Goal: Information Seeking & Learning: Learn about a topic

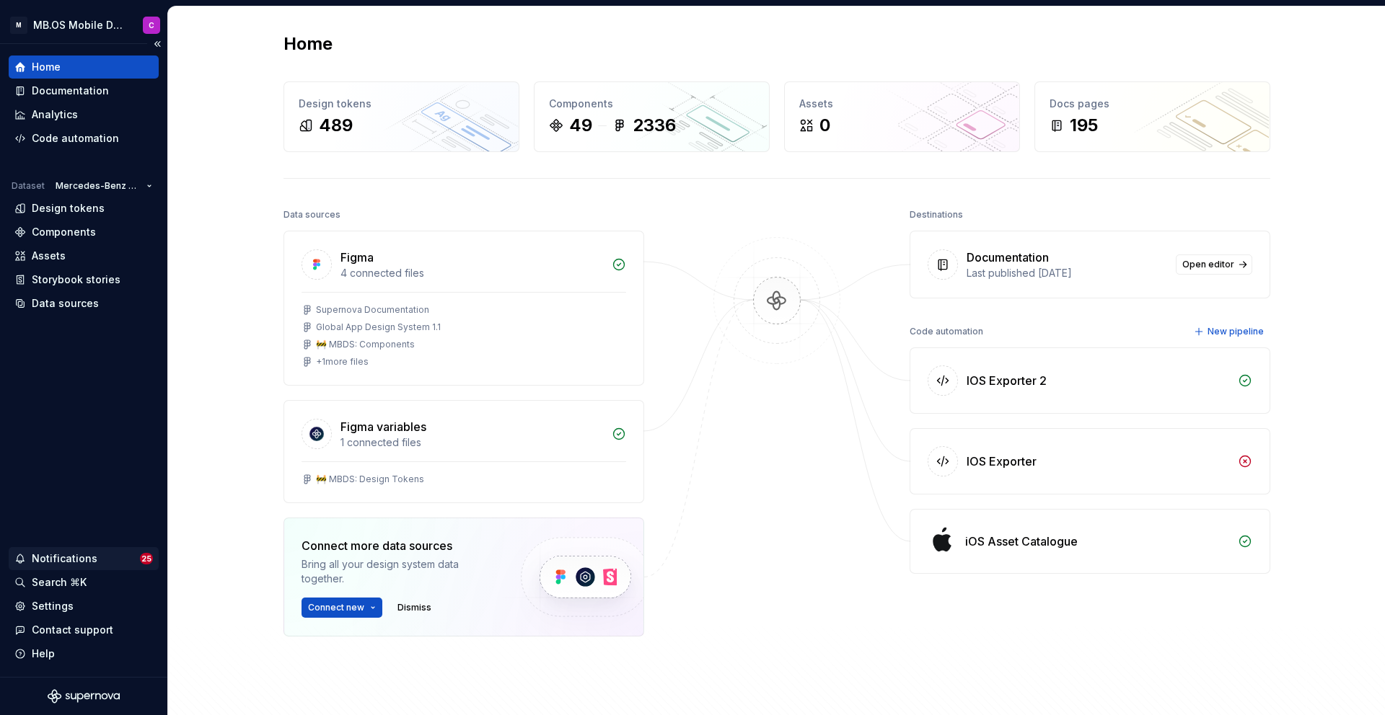
click at [76, 562] on div "Notifications" at bounding box center [65, 559] width 66 height 14
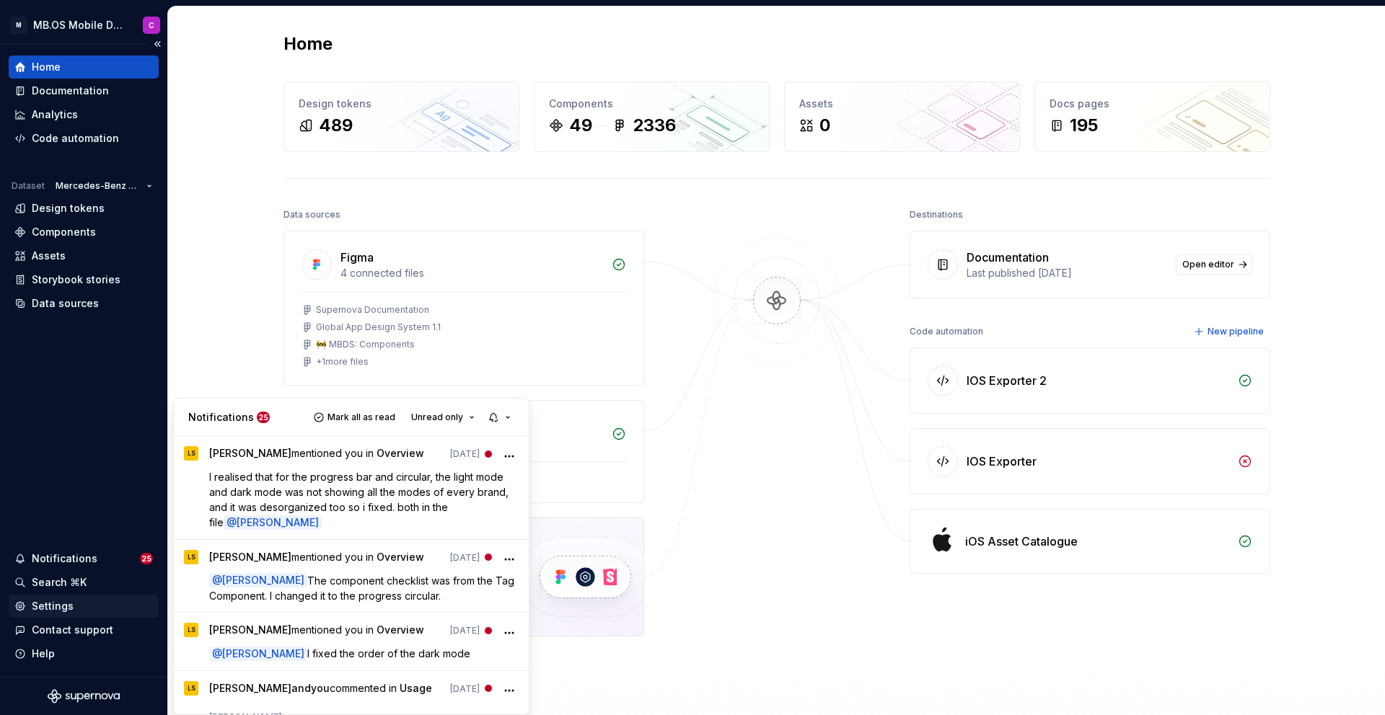
click at [58, 604] on html "M MB.OS Mobile Design System C Home Documentation Analytics Code automation Dat…" at bounding box center [692, 357] width 1385 height 715
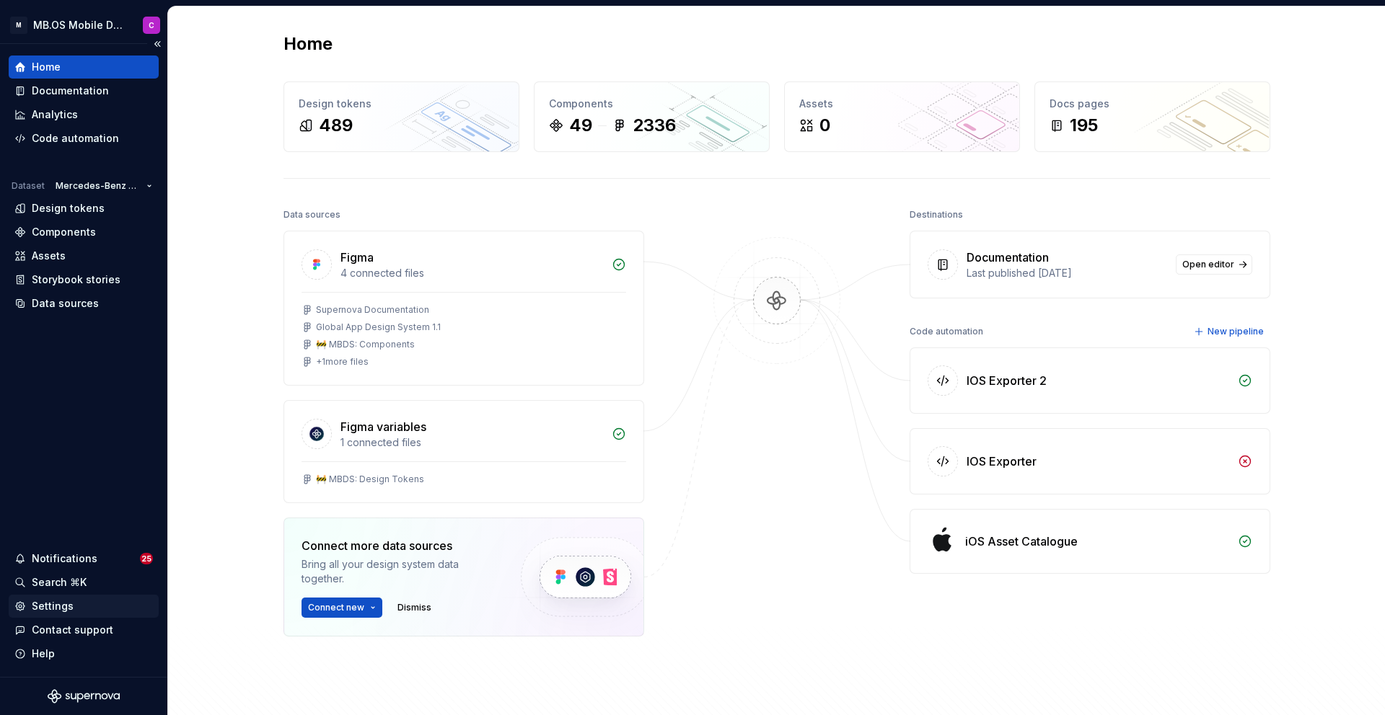
click at [58, 606] on div "Settings" at bounding box center [53, 606] width 42 height 14
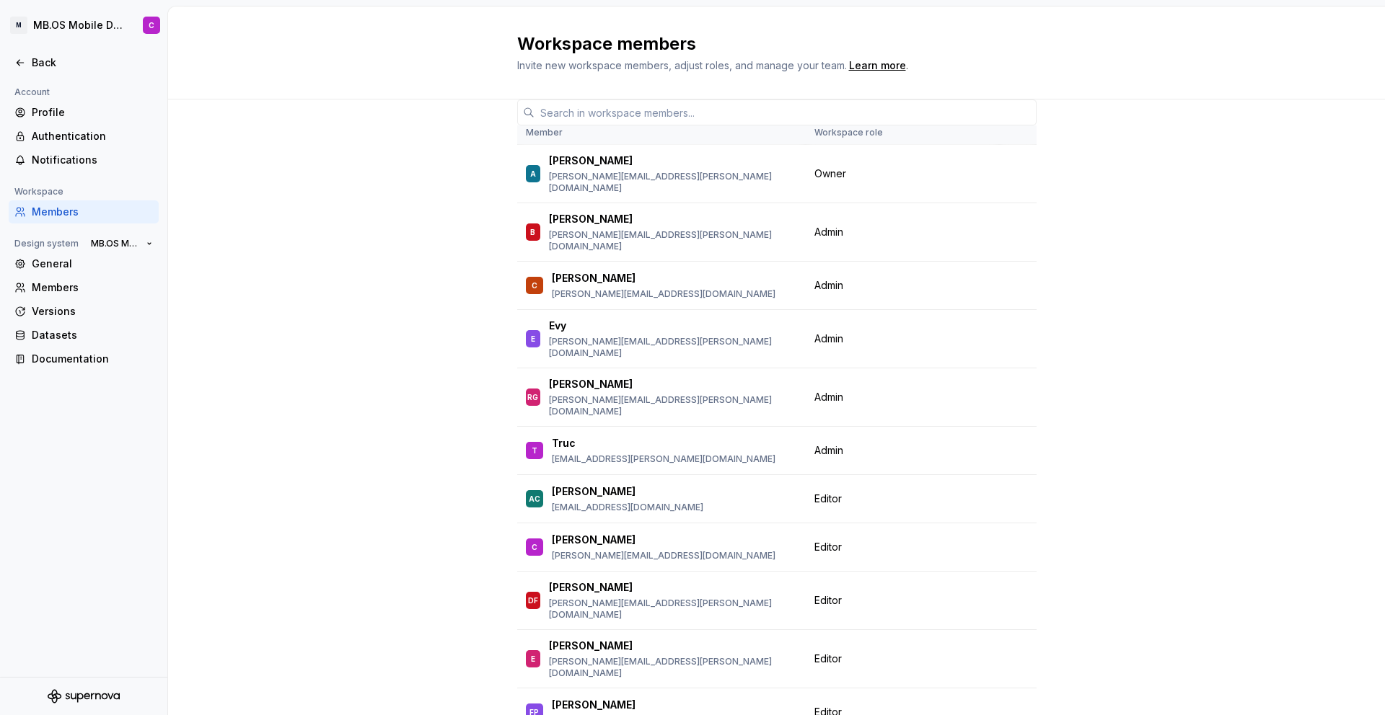
scroll to position [23, 0]
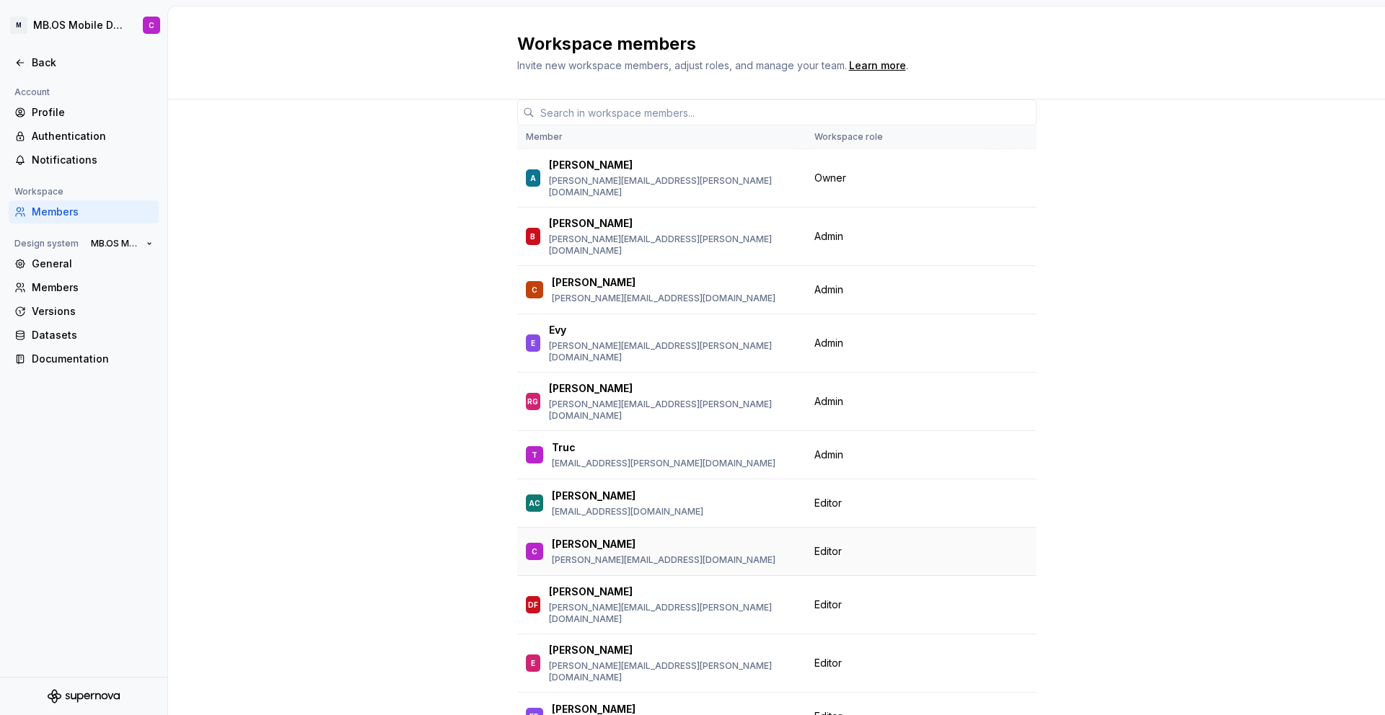
click at [588, 537] on div "[PERSON_NAME]" at bounding box center [664, 544] width 224 height 14
click at [706, 537] on div "[PERSON_NAME]" at bounding box center [664, 544] width 224 height 14
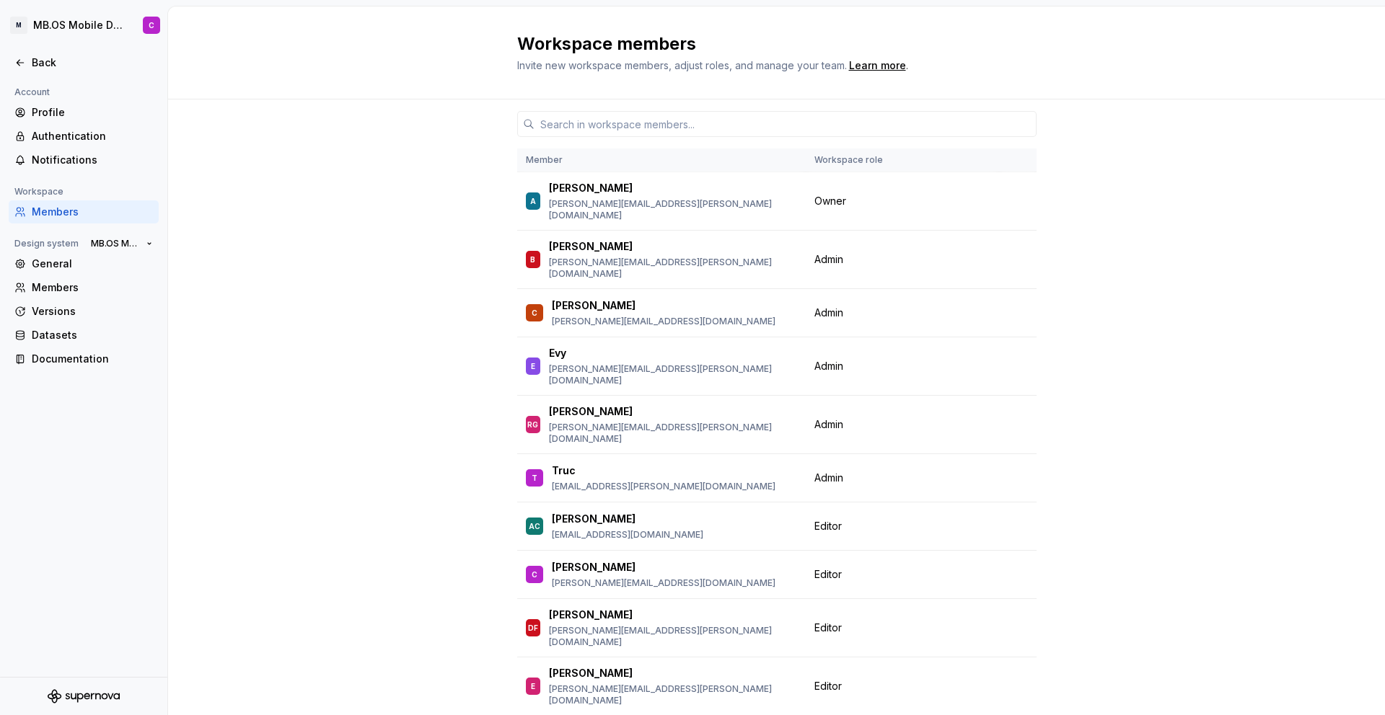
click at [394, 454] on div "Member Workspace role A [PERSON_NAME] [PERSON_NAME][EMAIL_ADDRESS][PERSON_NAME]…" at bounding box center [776, 454] width 1217 height 709
click at [68, 27] on html "M MB.OS Mobile Design System C Back Account Profile Authentication Notification…" at bounding box center [692, 357] width 1385 height 715
click at [63, 27] on html "M MB.OS Mobile Design System C Back Account Profile Authentication Notification…" at bounding box center [692, 357] width 1385 height 715
click at [35, 56] on div "Back" at bounding box center [92, 63] width 121 height 14
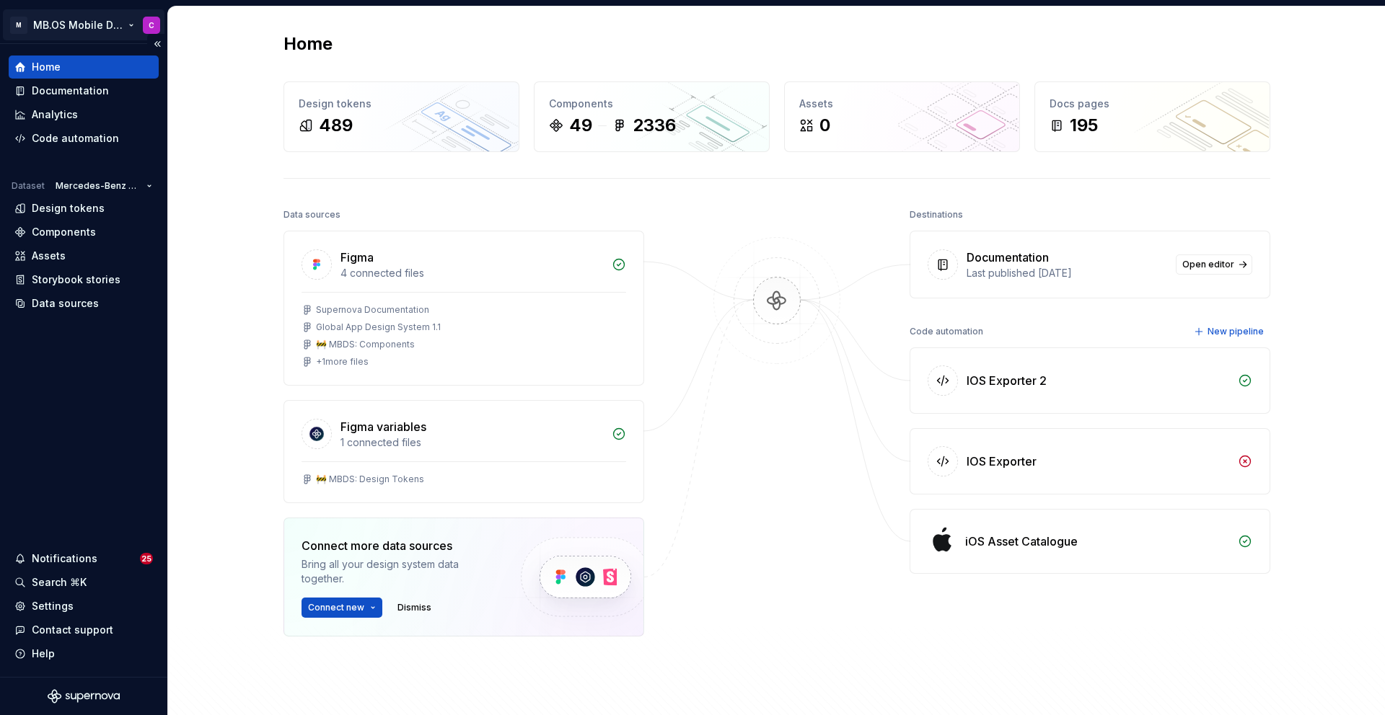
click at [130, 22] on html "M MB.OS Mobile Design System C Home Documentation Analytics Code automation Dat…" at bounding box center [692, 357] width 1385 height 715
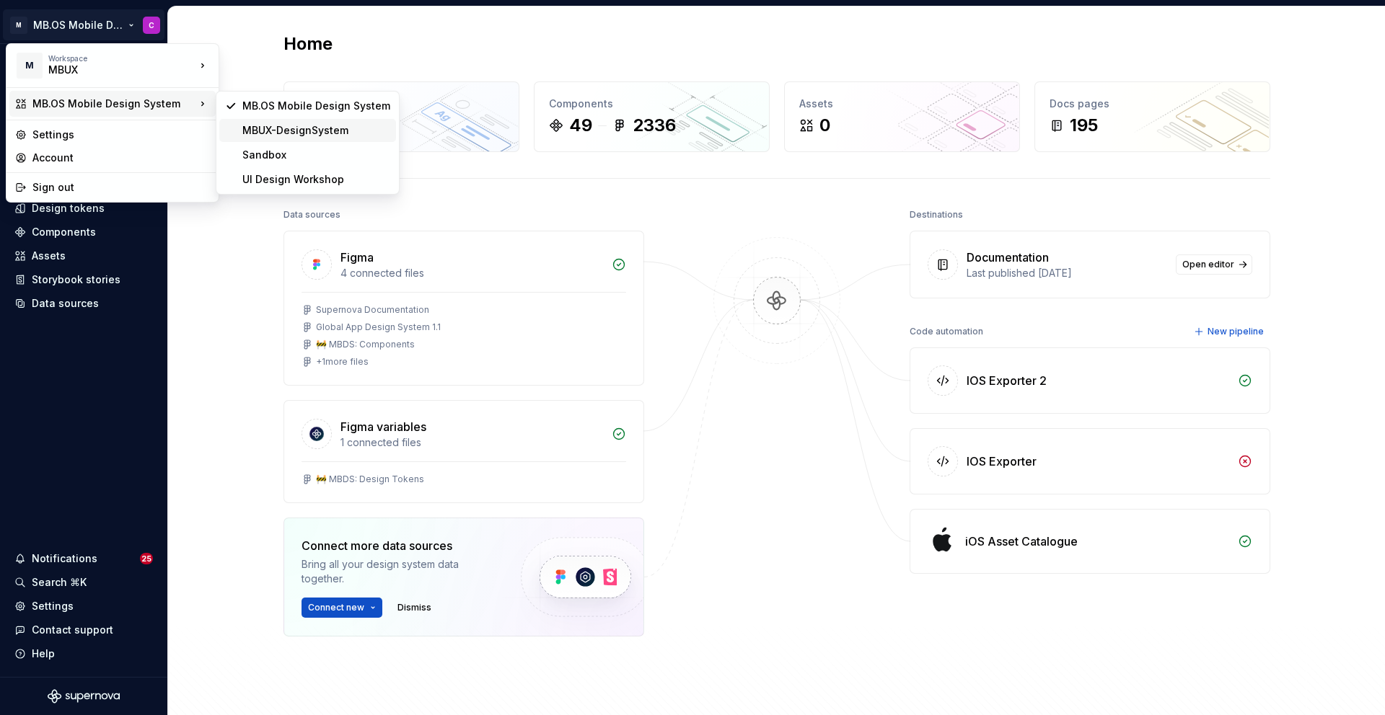
click at [268, 131] on div "MBUX-DesignSystem" at bounding box center [316, 130] width 148 height 14
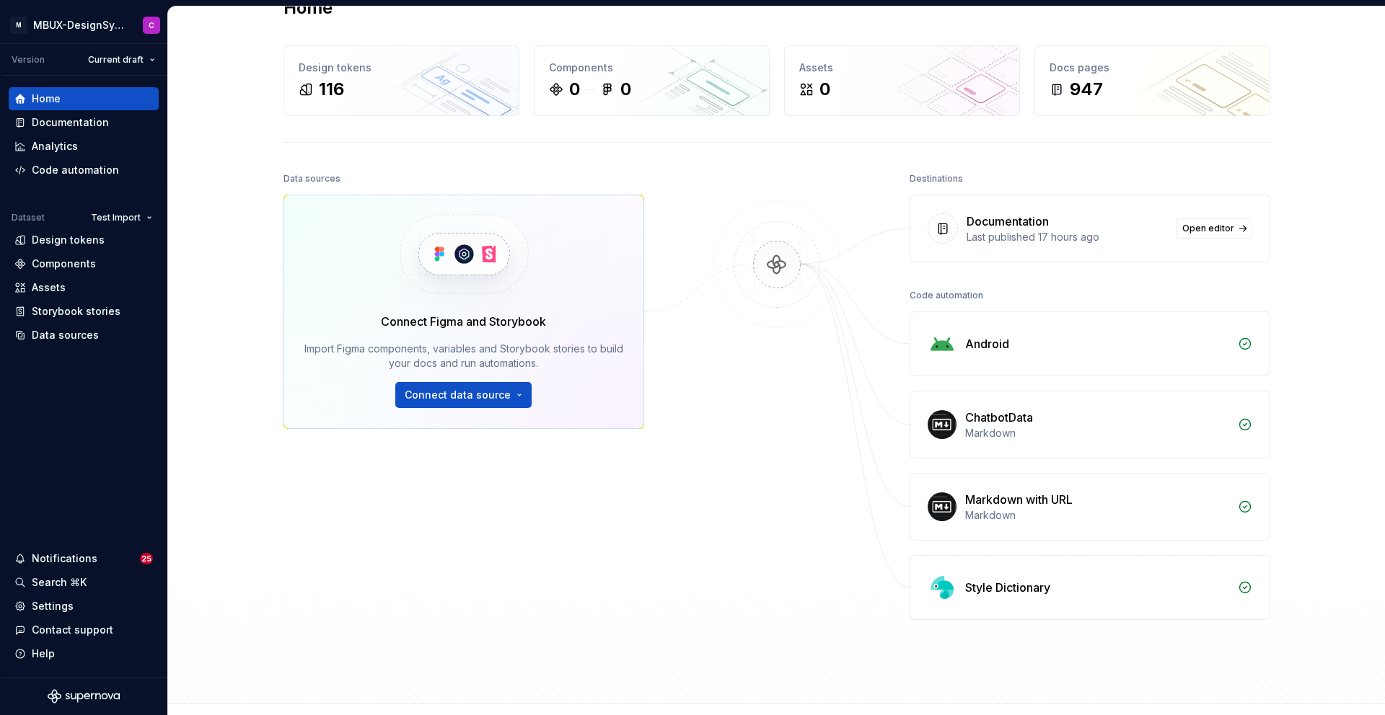
scroll to position [21, 0]
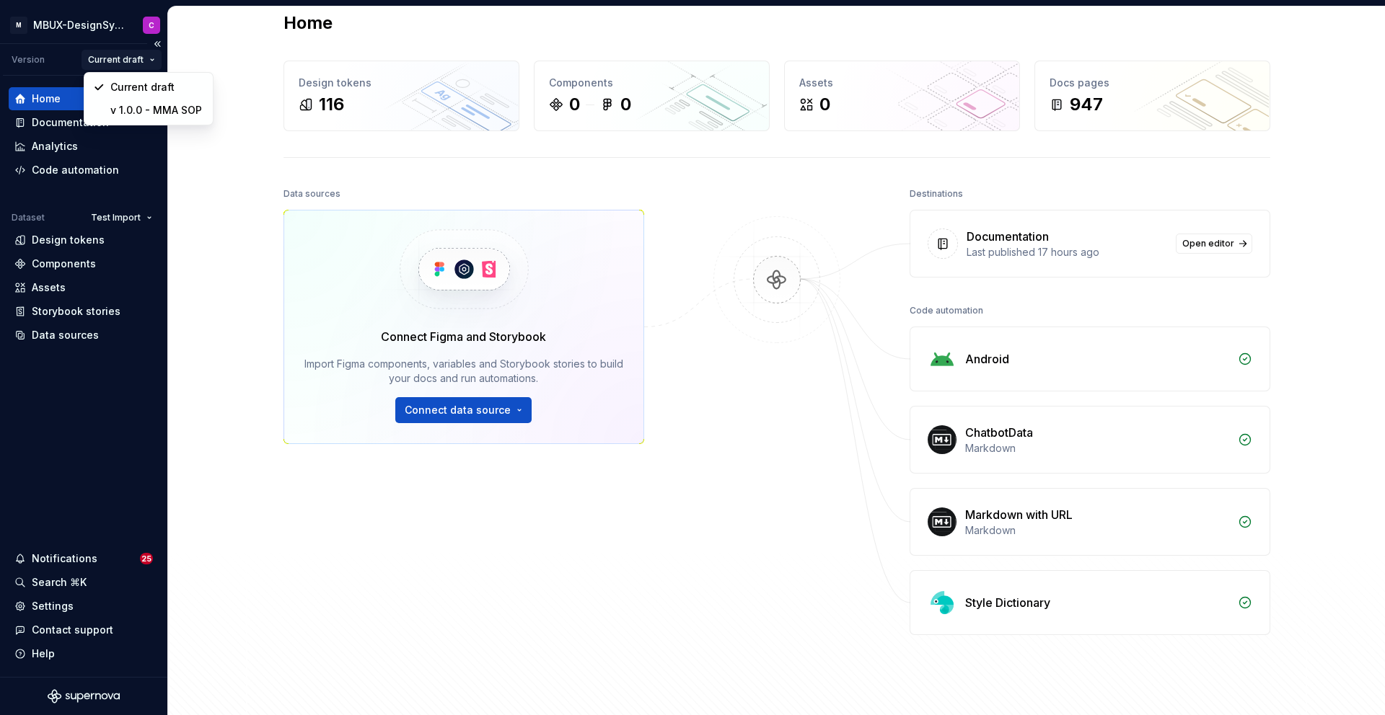
click at [149, 63] on html "M MBUX-DesignSystem C Version Current draft Home Documentation Analytics Code a…" at bounding box center [692, 357] width 1385 height 715
click at [143, 110] on div "v 1.0.0 - MMA SOP" at bounding box center [157, 111] width 94 height 14
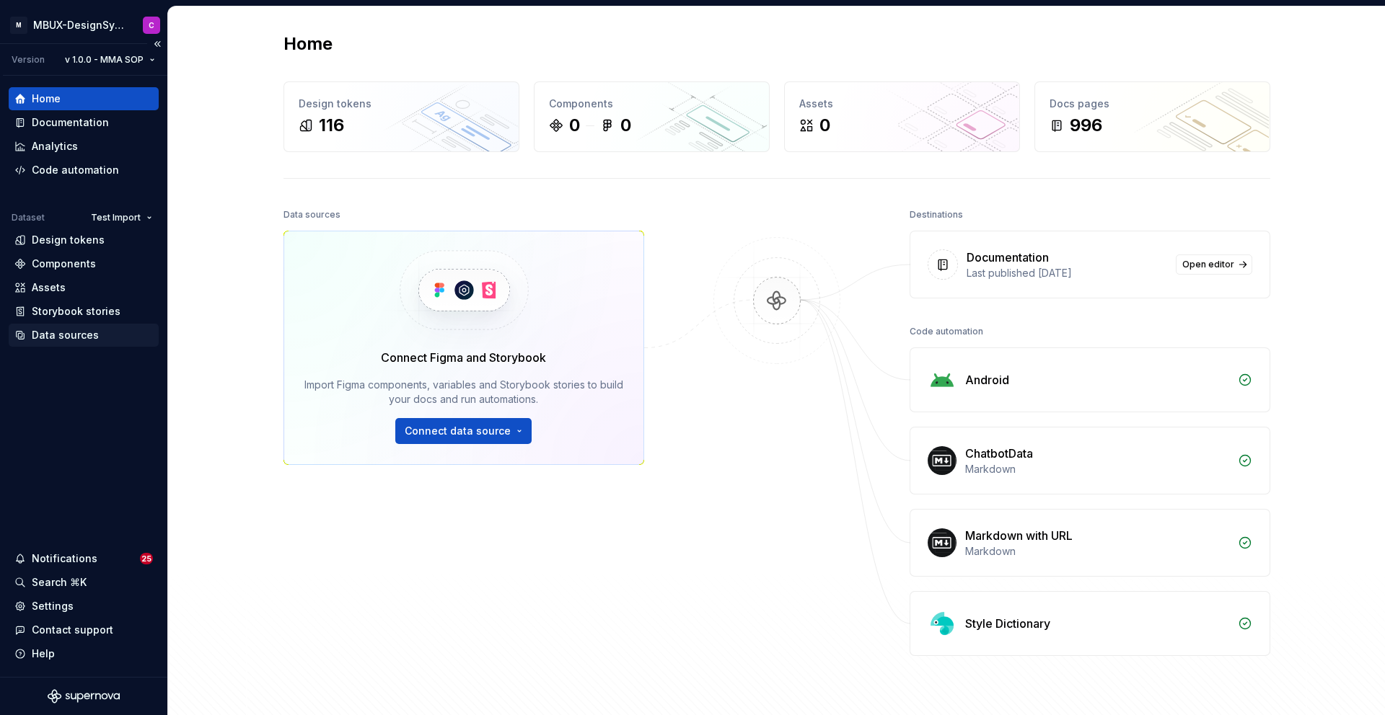
click at [78, 335] on div "Data sources" at bounding box center [65, 335] width 67 height 14
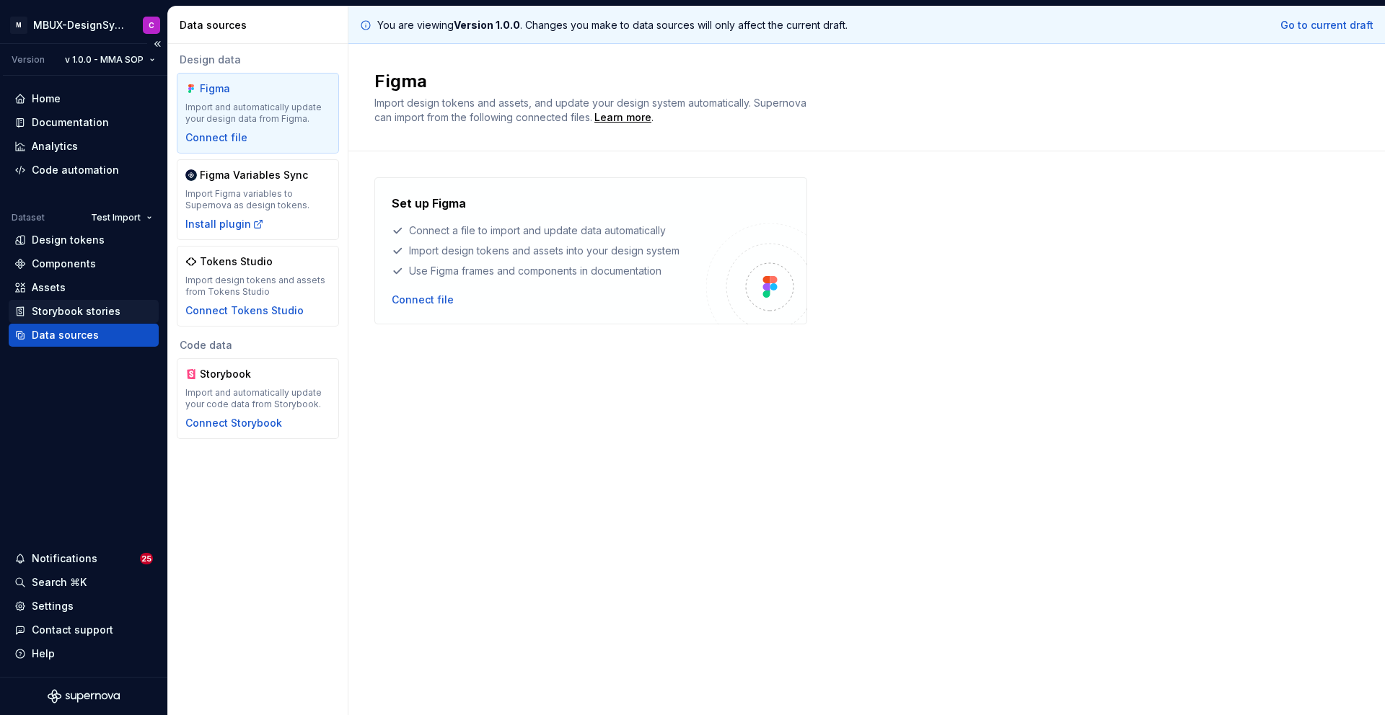
click at [52, 309] on div "Storybook stories" at bounding box center [76, 311] width 89 height 14
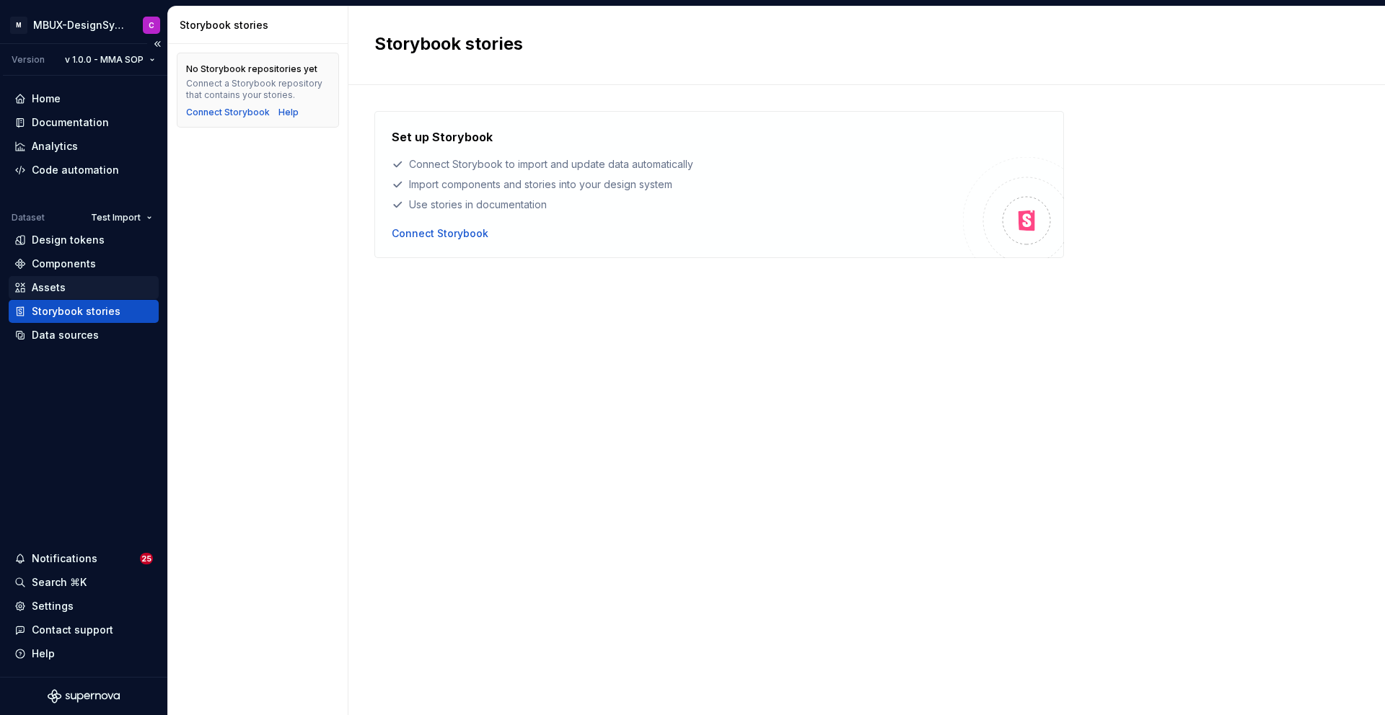
click at [59, 281] on div "Assets" at bounding box center [49, 288] width 34 height 14
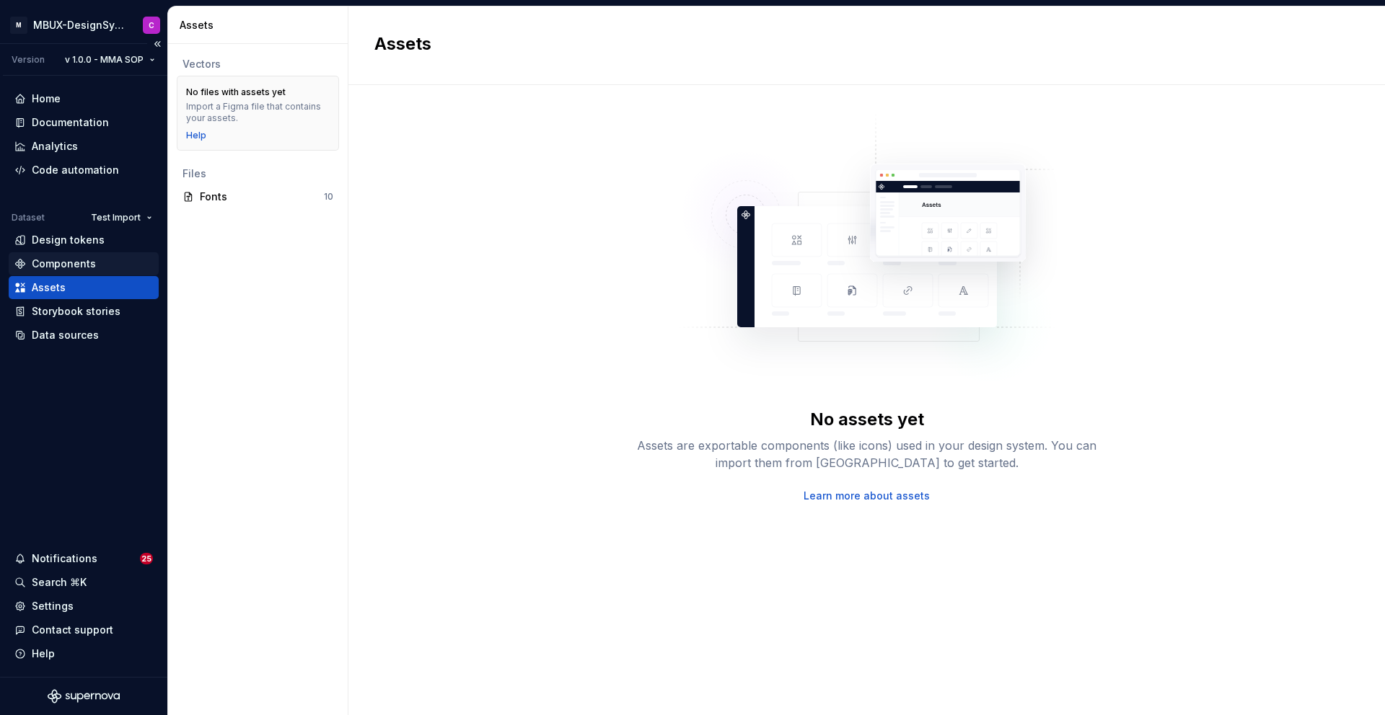
click at [60, 262] on div "Components" at bounding box center [64, 264] width 64 height 14
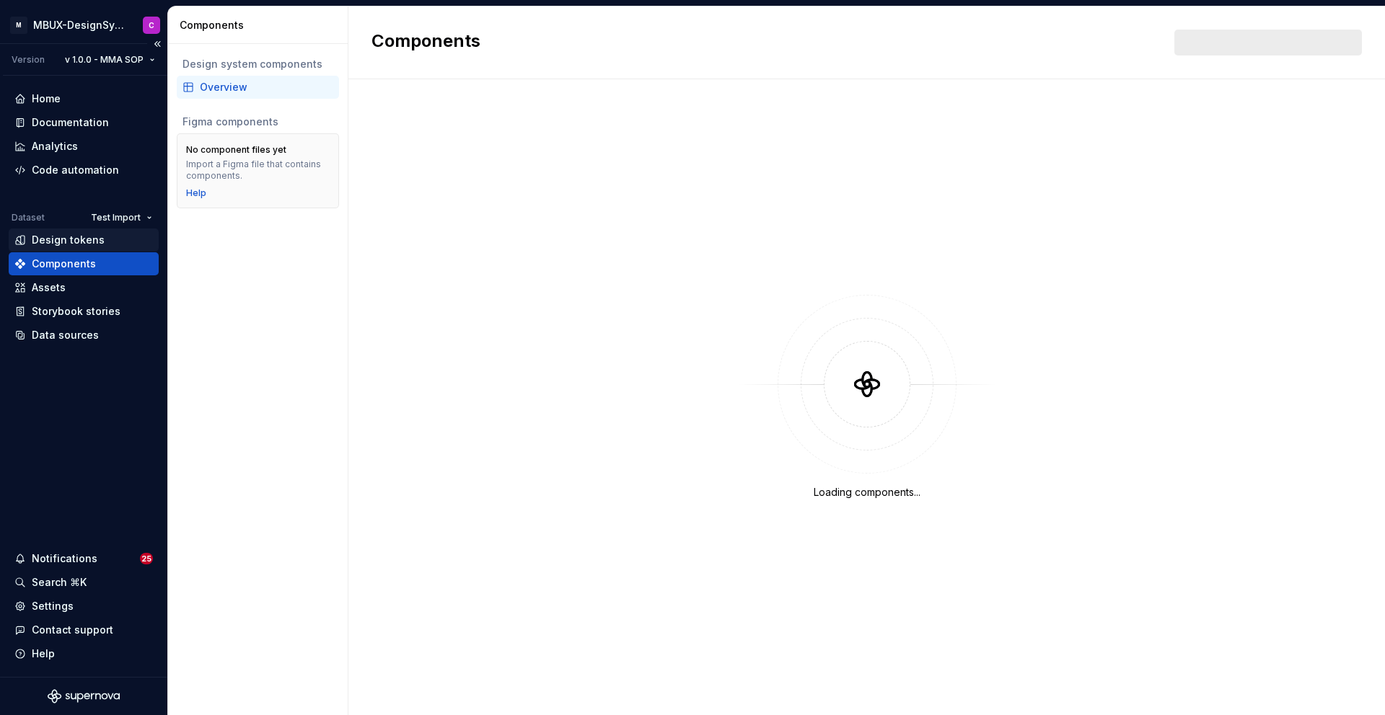
click at [68, 234] on div "Design tokens" at bounding box center [68, 240] width 73 height 14
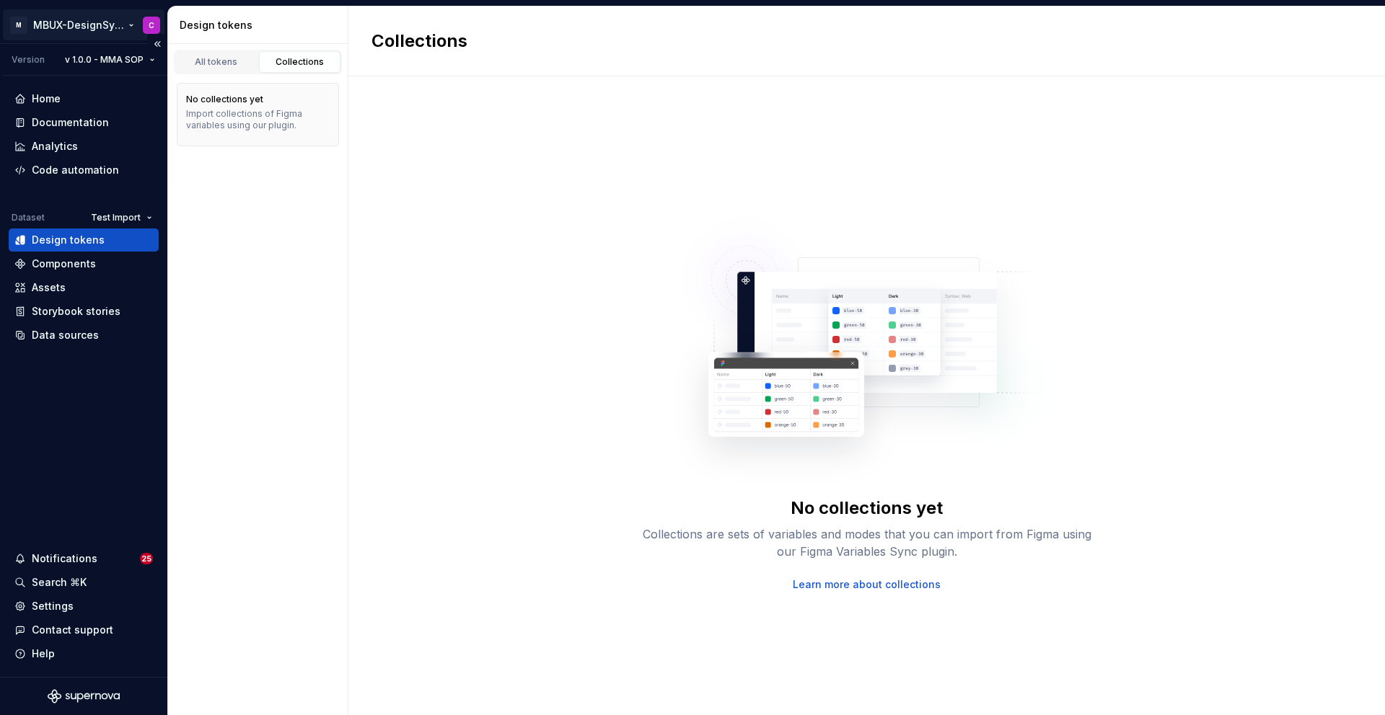
click at [97, 27] on html "M MBUX-DesignSystem C Version v 1.0.0 - MMA SOP Home Documentation Analytics Co…" at bounding box center [692, 357] width 1385 height 715
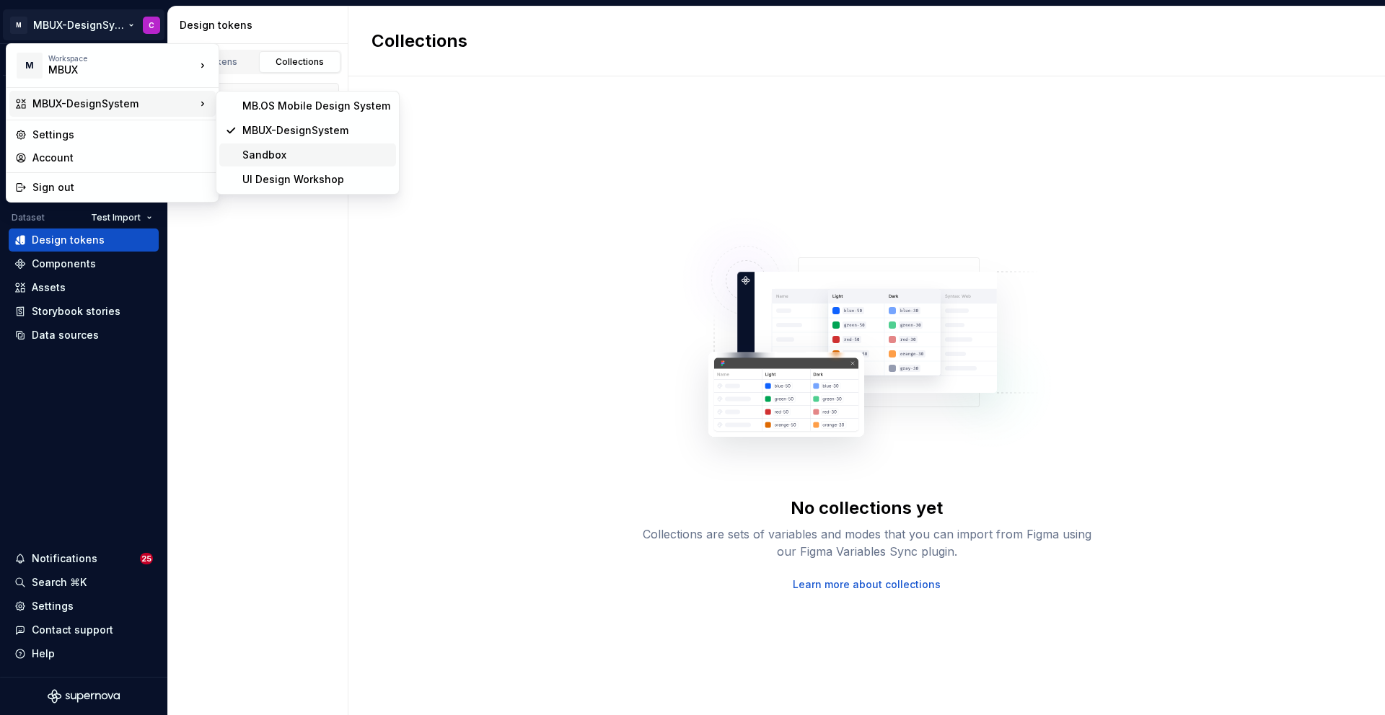
click at [283, 151] on div "Sandbox" at bounding box center [316, 155] width 148 height 14
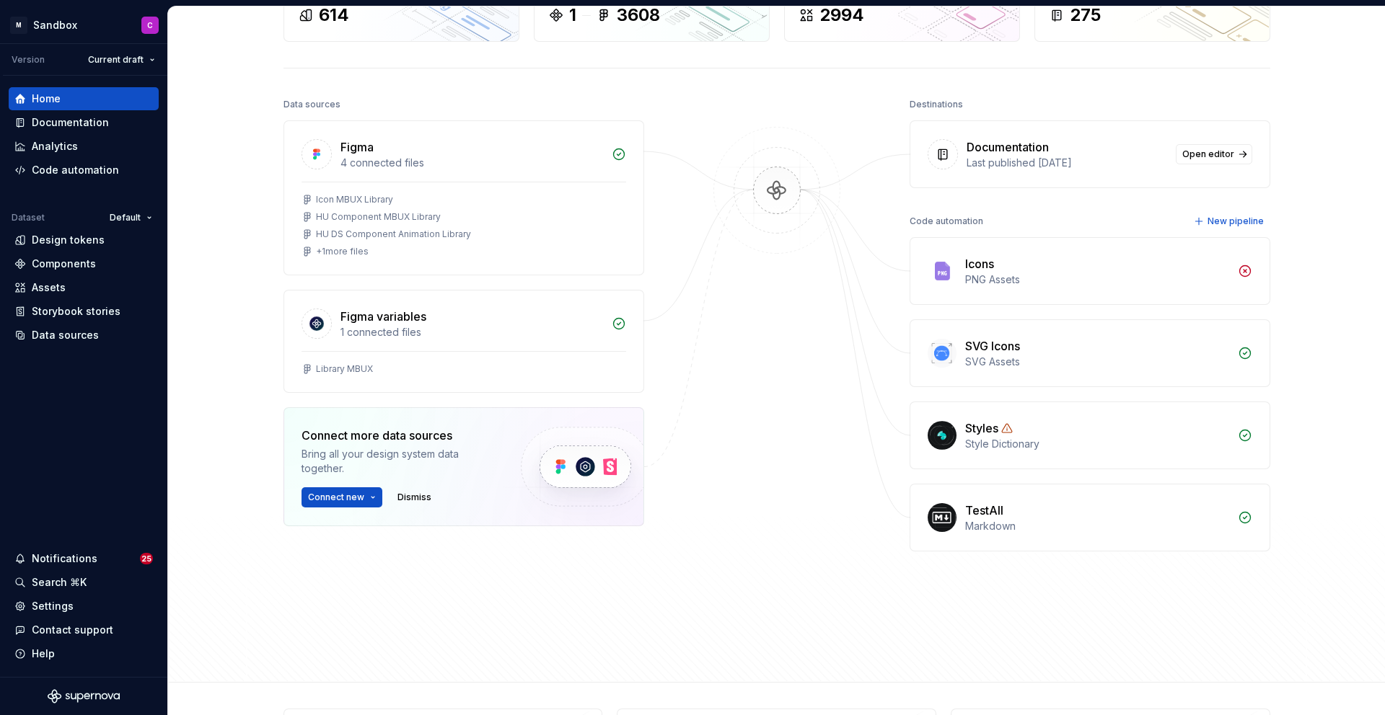
scroll to position [113, 0]
click at [1007, 427] on icon at bounding box center [1007, 426] width 10 height 9
click at [1170, 441] on div "Style Dictionary" at bounding box center [1097, 442] width 264 height 14
click at [980, 424] on div "Styles" at bounding box center [981, 426] width 33 height 17
click at [1008, 427] on icon at bounding box center [1007, 426] width 12 height 12
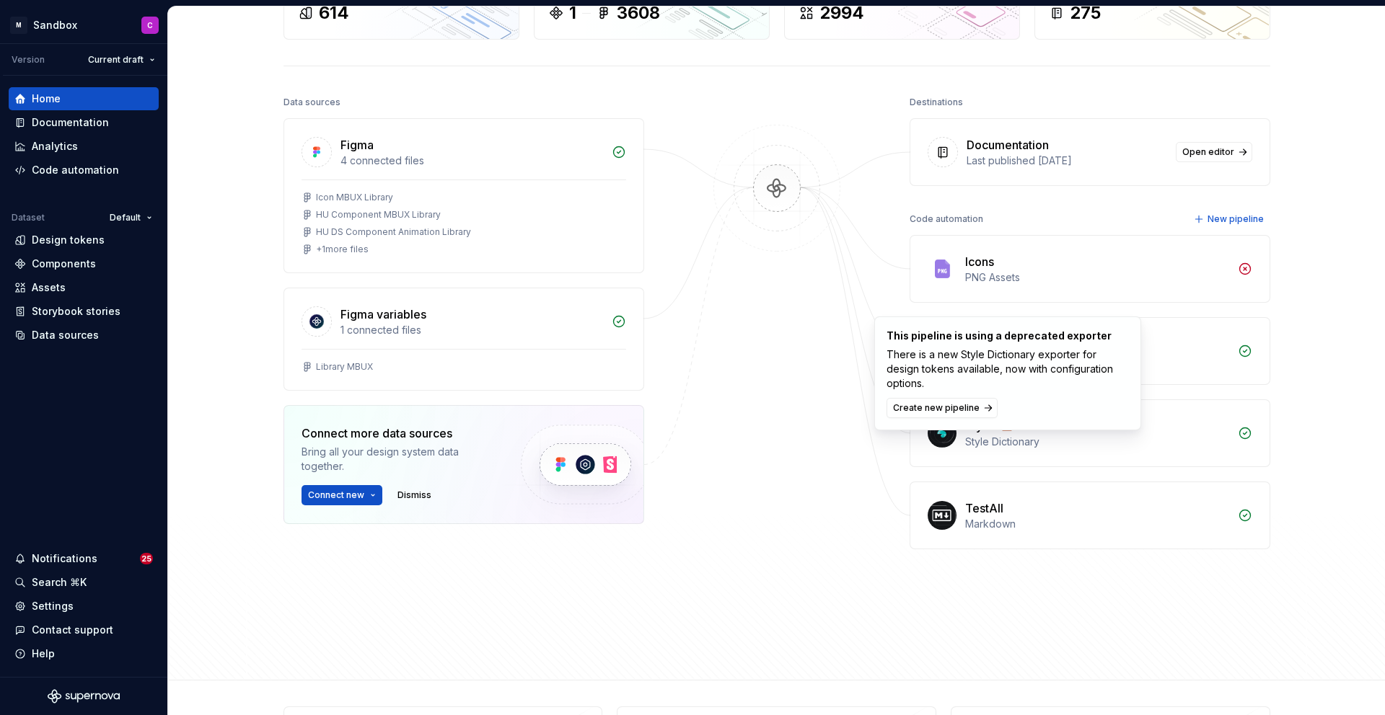
click at [1000, 440] on div "Style Dictionary" at bounding box center [1097, 442] width 264 height 14
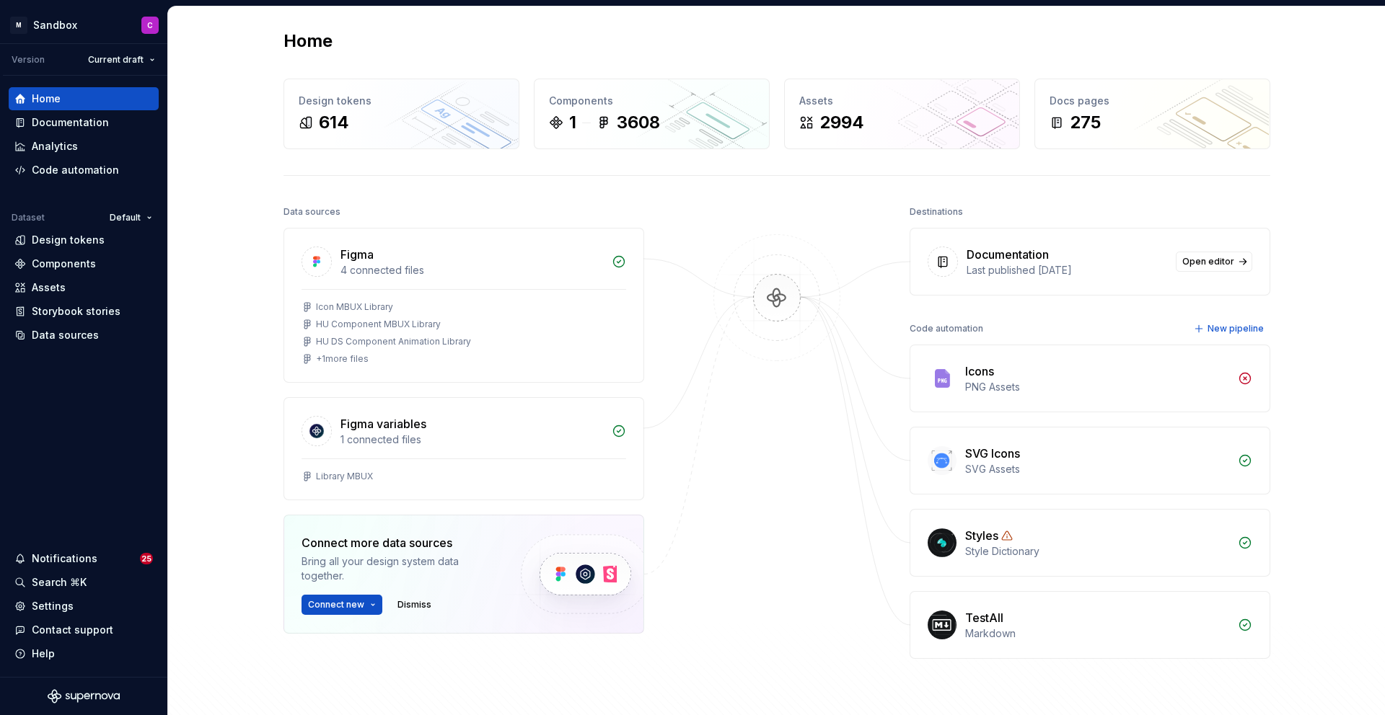
scroll to position [0, 0]
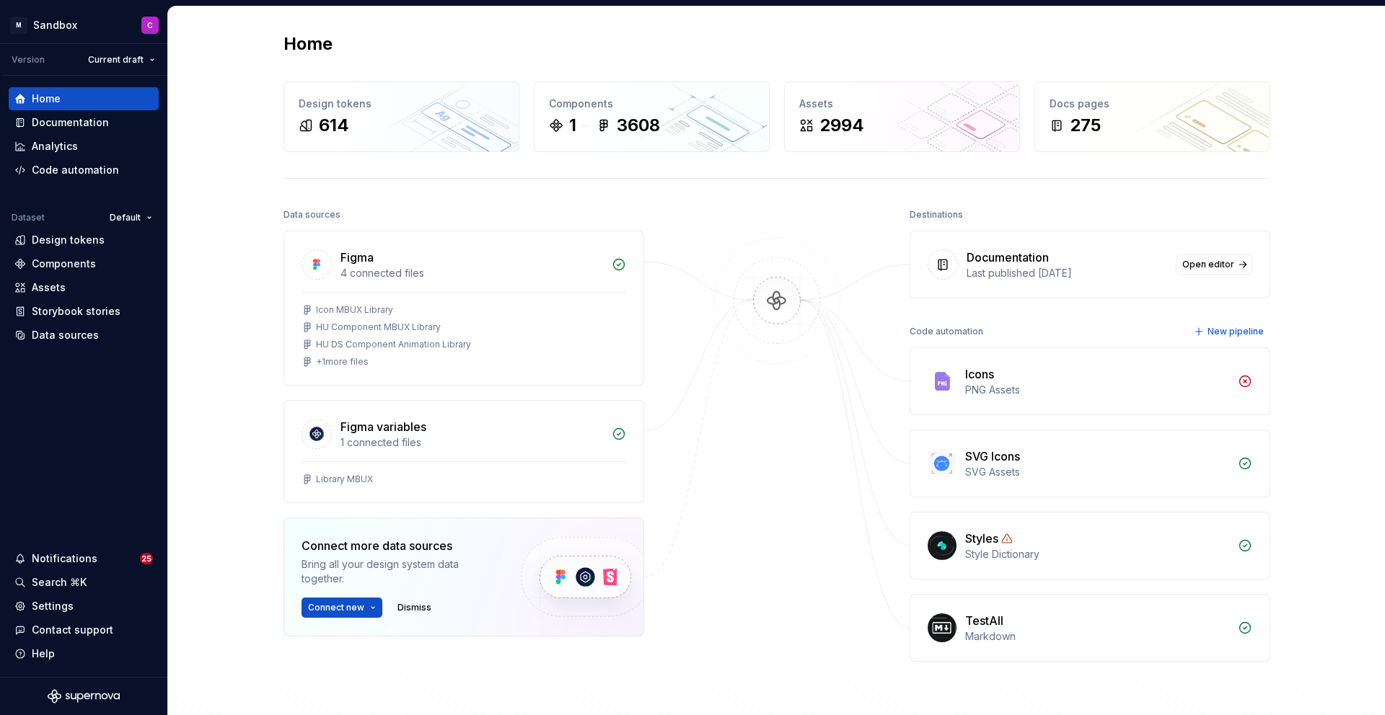
click at [1012, 619] on div "TestAll" at bounding box center [1097, 620] width 264 height 17
click at [946, 627] on img at bounding box center [941, 628] width 29 height 29
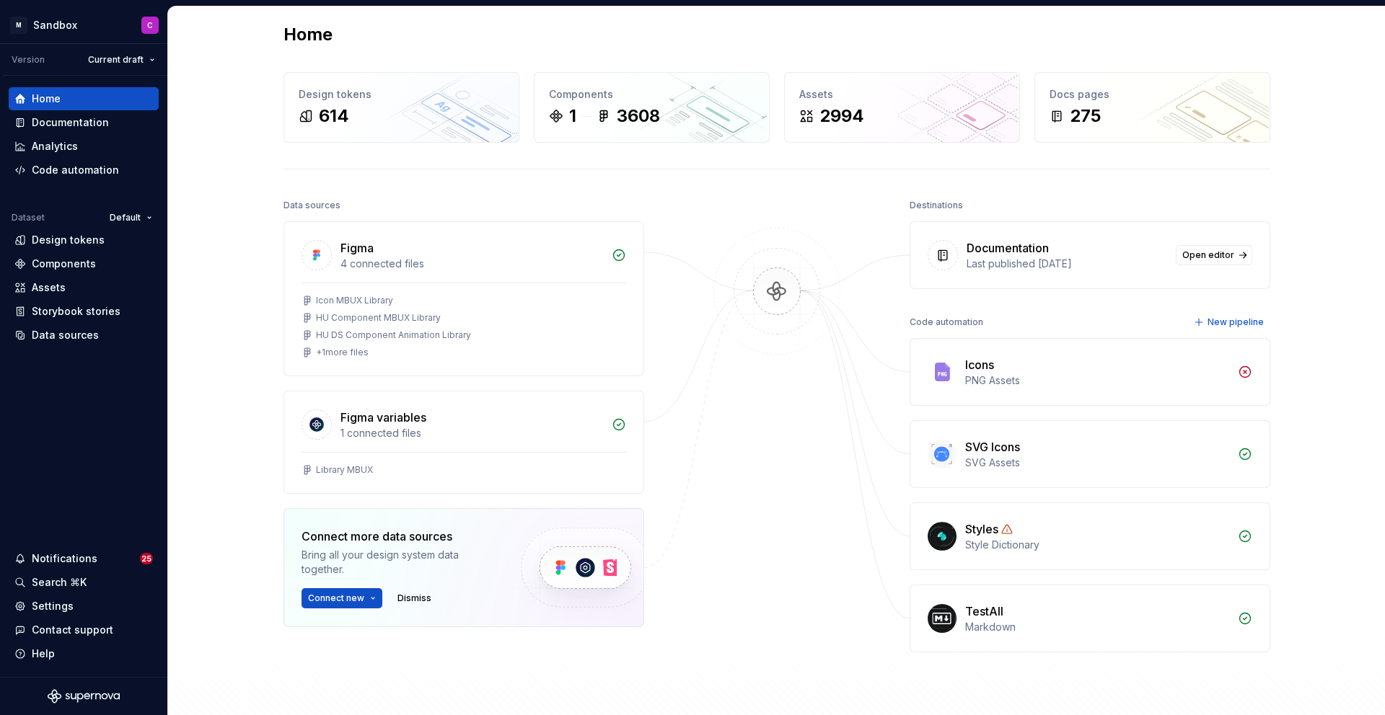
scroll to position [14, 0]
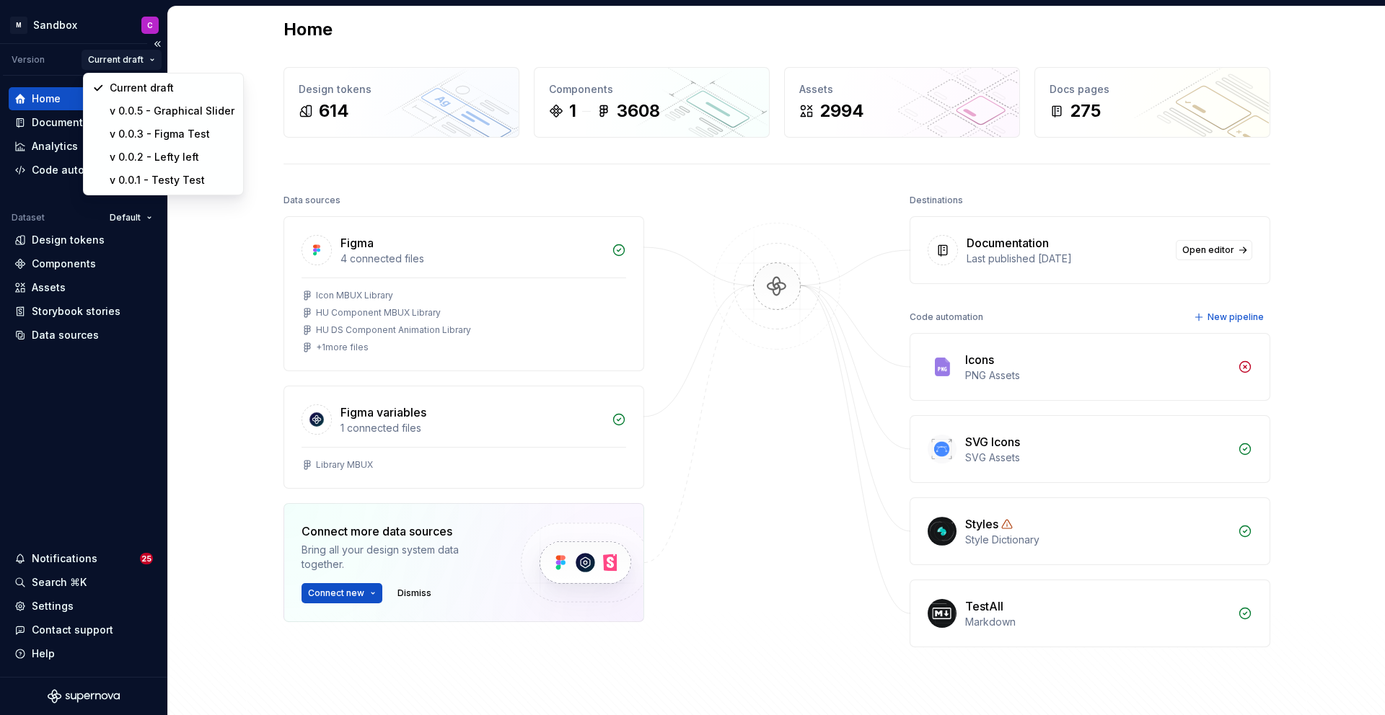
click at [150, 58] on html "M Sandbox C Version Current draft Home Documentation Analytics Code automation …" at bounding box center [692, 357] width 1385 height 715
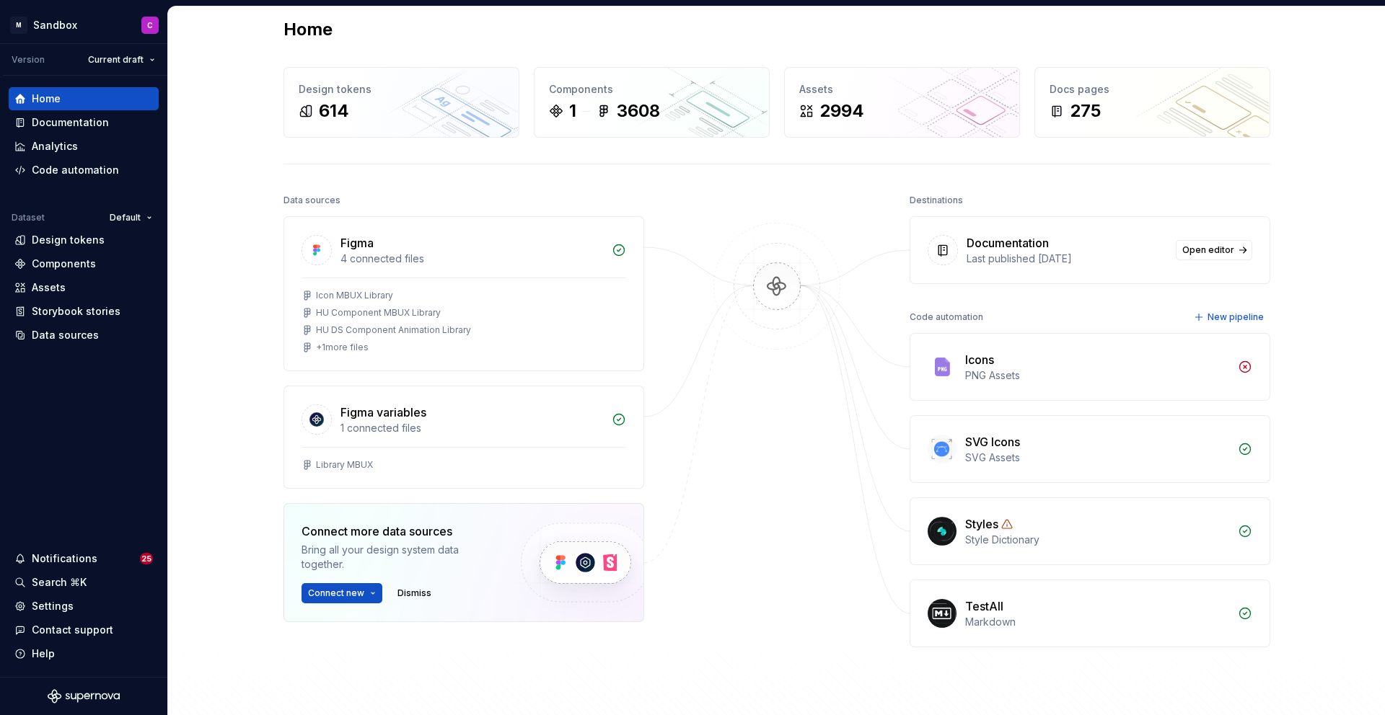
click at [105, 60] on html "M Sandbox C Version Current draft Home Documentation Analytics Code automation …" at bounding box center [692, 357] width 1385 height 715
click at [138, 218] on html "M Sandbox C Version Current draft Home Documentation Analytics Code automation …" at bounding box center [692, 357] width 1385 height 715
click at [83, 25] on html "M Sandbox C Version Current draft Home Documentation Analytics Code automation …" at bounding box center [692, 357] width 1385 height 715
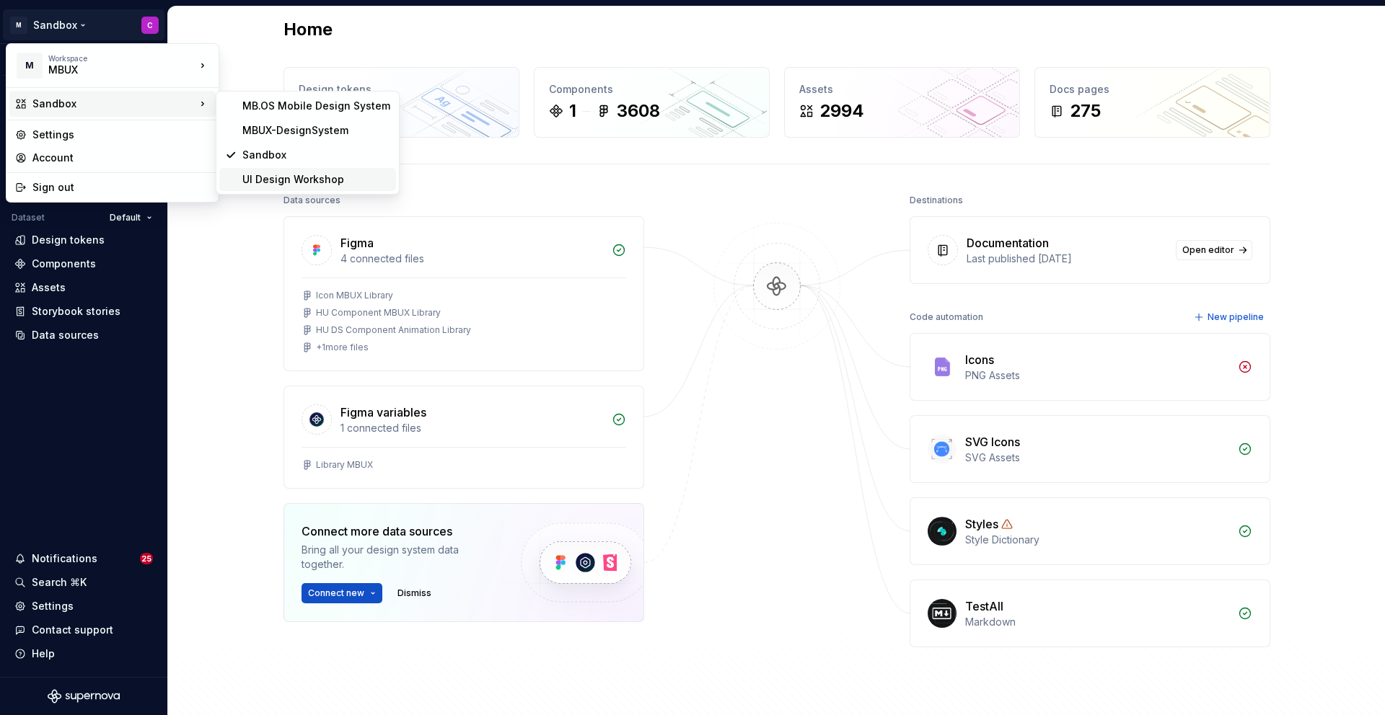
click at [283, 182] on div "UI Design Workshop" at bounding box center [316, 179] width 148 height 14
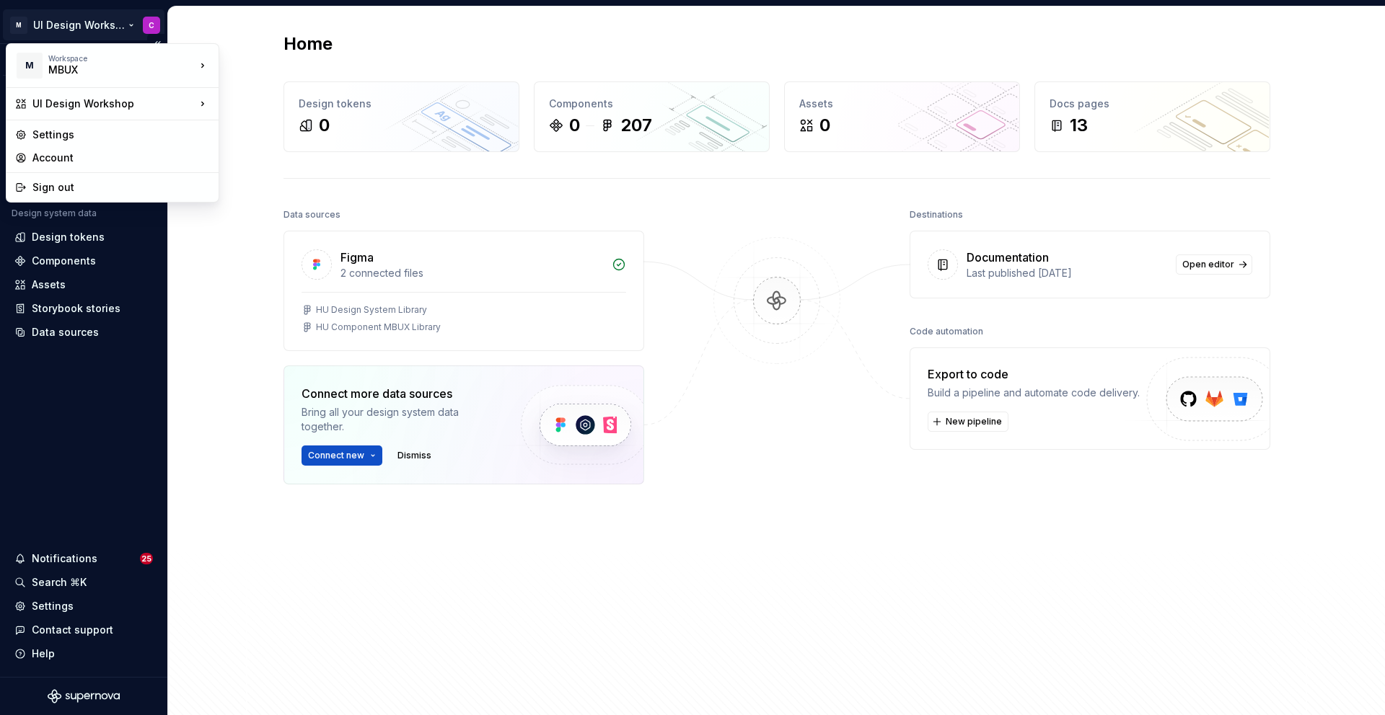
click at [121, 27] on html "M UI Design Workshop C Version Current draft Home Documentation Analytics Code …" at bounding box center [692, 357] width 1385 height 715
click at [275, 154] on div "Sandbox" at bounding box center [316, 155] width 148 height 14
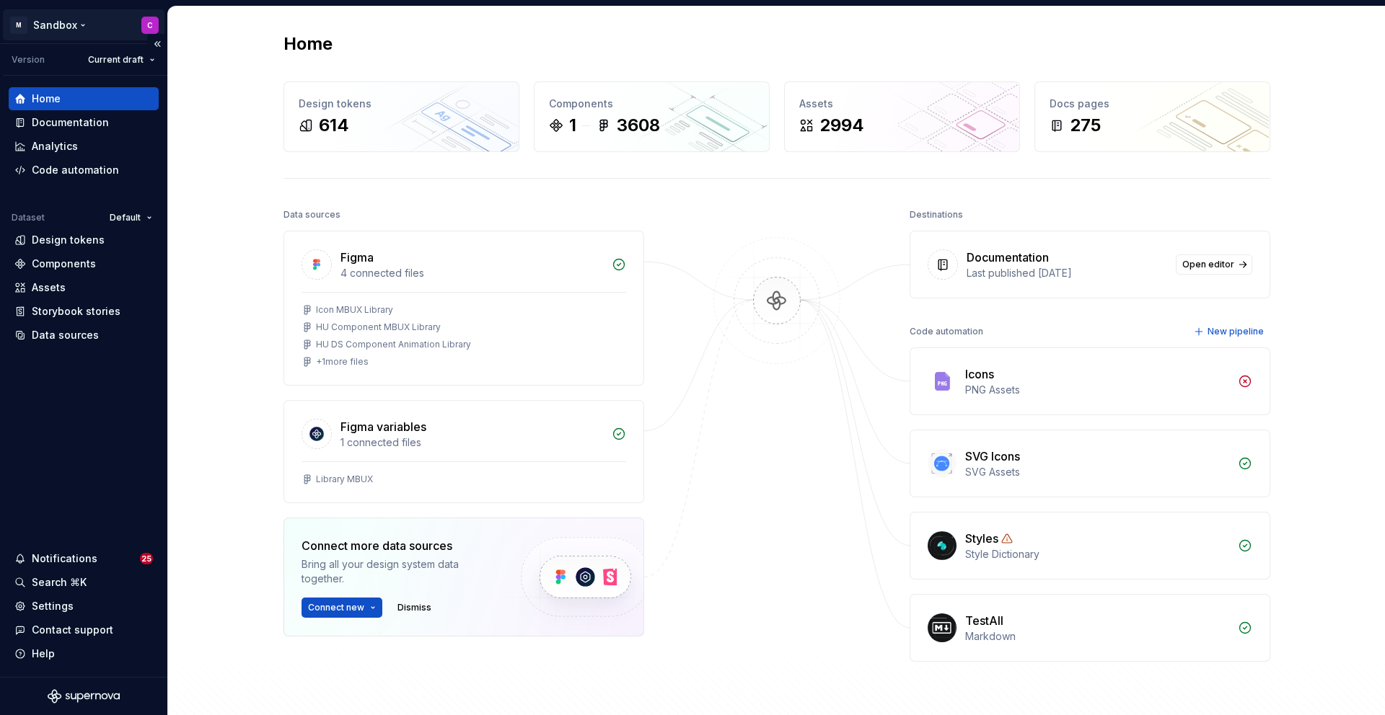
click at [86, 20] on html "M Sandbox C Version Current draft Home Documentation Analytics Code automation …" at bounding box center [692, 357] width 1385 height 715
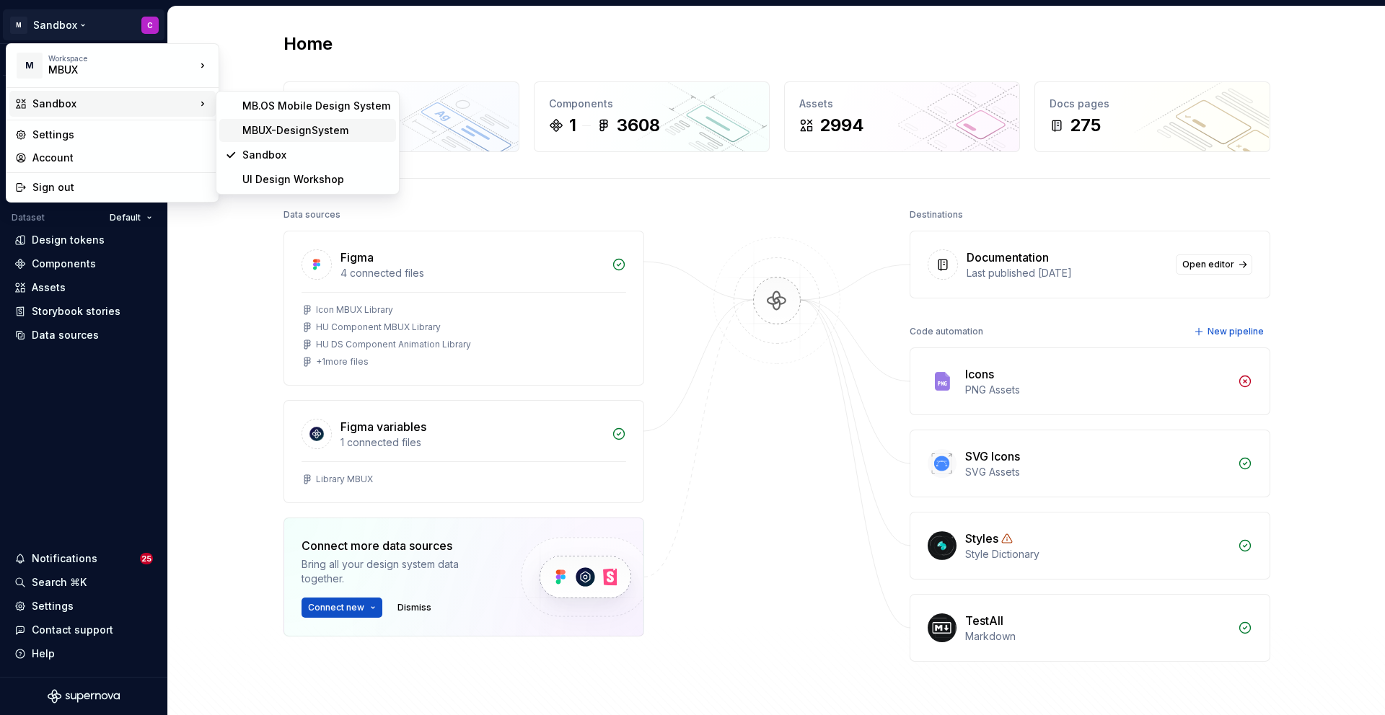
click at [283, 127] on div "MBUX-DesignSystem" at bounding box center [316, 130] width 148 height 14
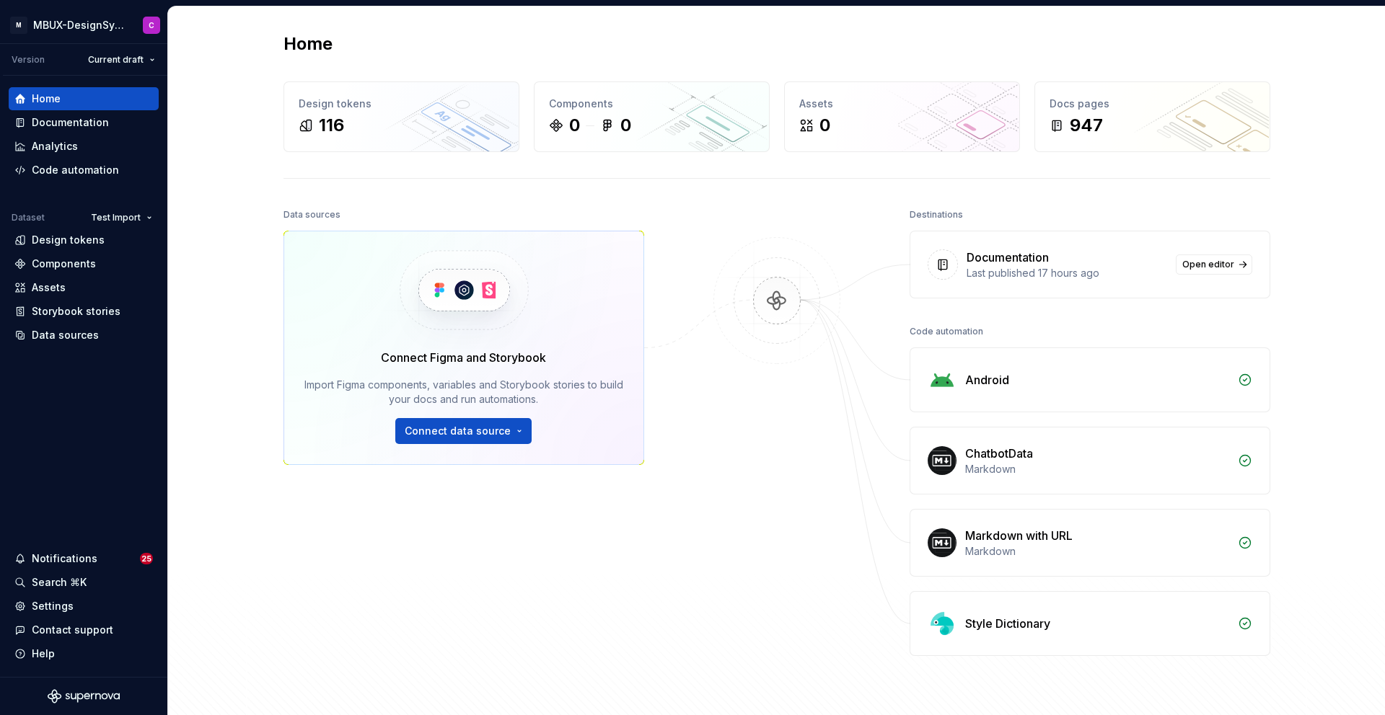
click at [1254, 379] on div "Android" at bounding box center [1089, 379] width 359 height 63
click at [1246, 379] on icon at bounding box center [1245, 380] width 14 height 14
